Goal: Task Accomplishment & Management: Use online tool/utility

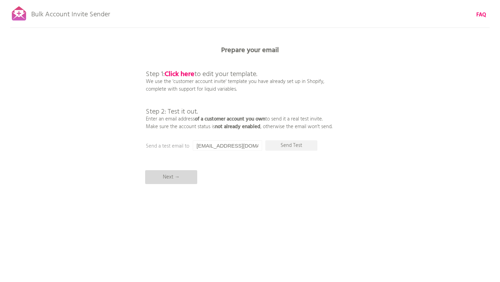
click at [189, 178] on p "Next →" at bounding box center [171, 177] width 52 height 14
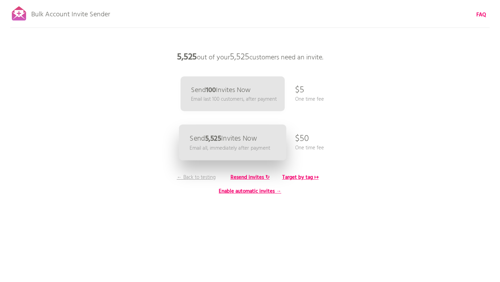
click at [246, 139] on p "Send 5,525 Invites Now" at bounding box center [223, 138] width 67 height 7
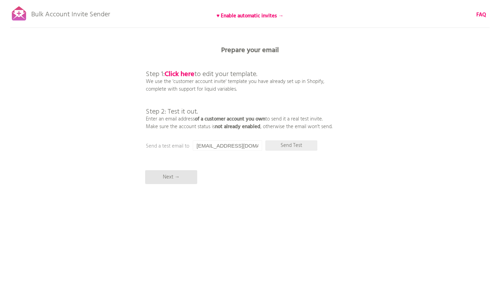
click at [294, 147] on p "Send Test" at bounding box center [291, 145] width 52 height 10
click at [187, 180] on p "Next →" at bounding box center [171, 177] width 52 height 14
